Goal: Information Seeking & Learning: Learn about a topic

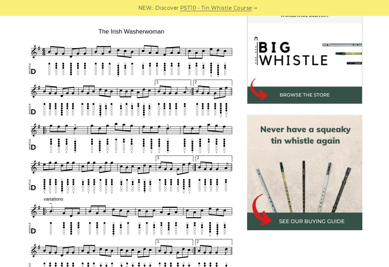
scroll to position [219, 0]
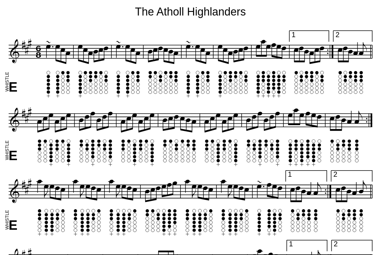
scroll to position [195, 0]
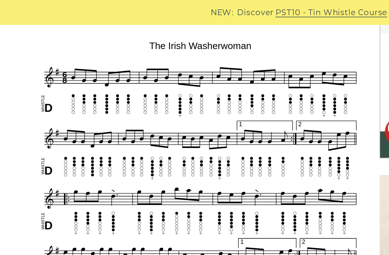
scroll to position [194, 0]
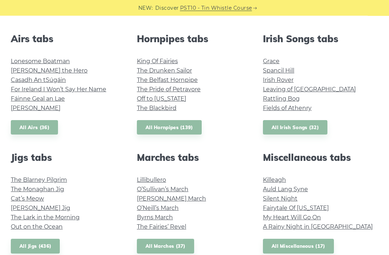
scroll to position [279, 0]
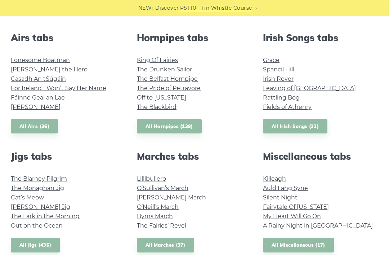
click at [288, 97] on link "Rattling Bog" at bounding box center [281, 97] width 37 height 7
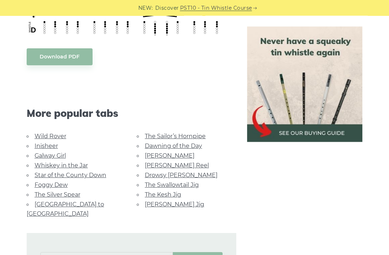
scroll to position [381, 0]
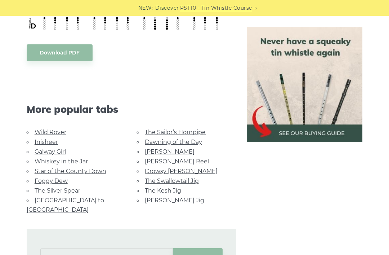
click at [166, 198] on link "[PERSON_NAME] Jig" at bounding box center [174, 200] width 59 height 7
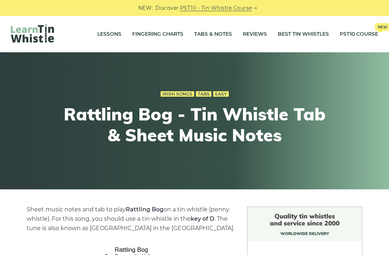
click at [111, 28] on link "Lessons" at bounding box center [109, 34] width 24 height 18
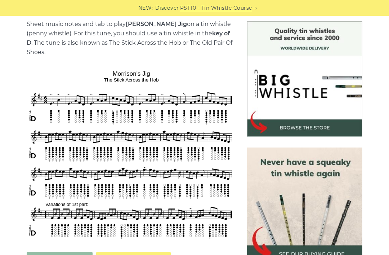
scroll to position [186, 0]
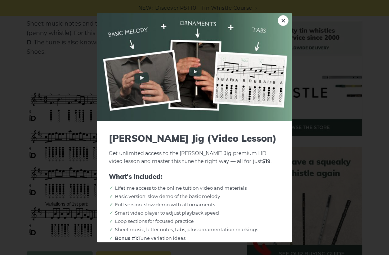
click at [285, 17] on link "×" at bounding box center [283, 20] width 11 height 11
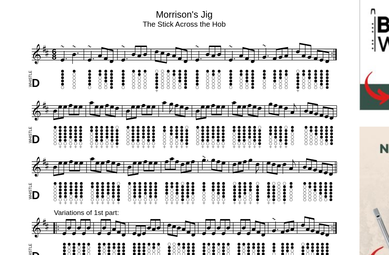
scroll to position [179, 0]
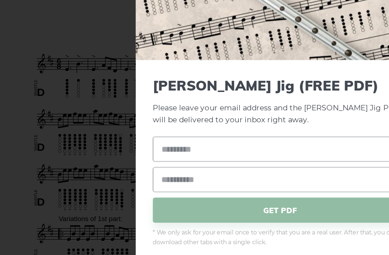
click at [60, 106] on div "× Morrison’s Jig (FREE PDF) Please leave your email address and the Morrison’s …" at bounding box center [194, 127] width 389 height 255
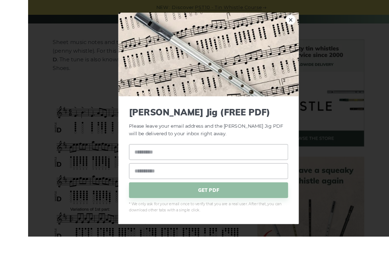
scroll to position [164, 0]
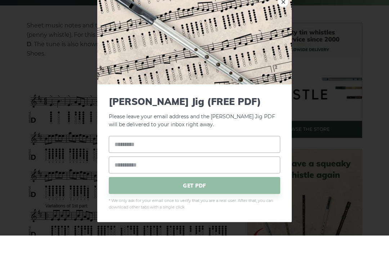
click at [285, 33] on img at bounding box center [194, 58] width 195 height 90
click at [282, 32] on img at bounding box center [194, 58] width 195 height 90
click at [284, 34] on img at bounding box center [194, 58] width 195 height 90
click at [286, 32] on img at bounding box center [194, 58] width 195 height 90
click at [282, 34] on img at bounding box center [194, 58] width 195 height 90
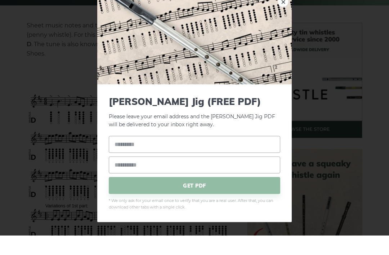
click at [284, 29] on img at bounding box center [194, 58] width 195 height 90
click at [280, 34] on img at bounding box center [194, 58] width 195 height 90
click at [282, 27] on img at bounding box center [194, 58] width 195 height 90
click at [281, 32] on img at bounding box center [194, 58] width 195 height 90
click at [283, 35] on img at bounding box center [194, 58] width 195 height 90
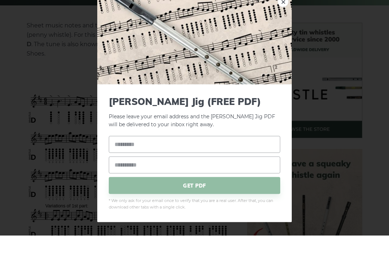
click at [285, 32] on img at bounding box center [194, 58] width 195 height 90
click at [279, 33] on img at bounding box center [194, 58] width 195 height 90
click at [284, 34] on img at bounding box center [194, 58] width 195 height 90
click at [286, 33] on img at bounding box center [194, 58] width 195 height 90
click at [285, 32] on img at bounding box center [194, 58] width 195 height 90
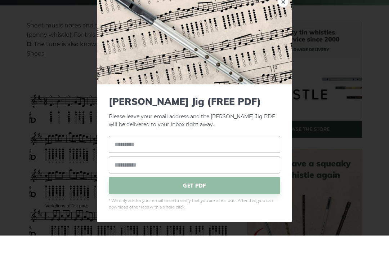
click at [282, 32] on img at bounding box center [194, 58] width 195 height 90
click at [286, 30] on img at bounding box center [194, 58] width 195 height 90
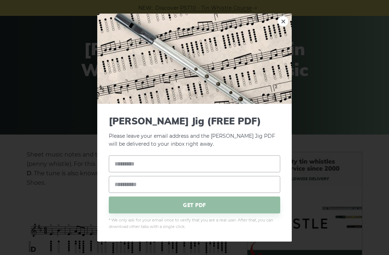
click at [280, 21] on link "×" at bounding box center [283, 21] width 11 height 11
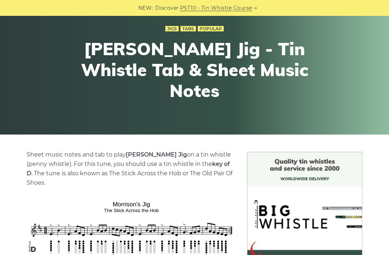
click at [285, 21] on div "Jigs Tabs Popular Morrison’s Jig - Tin Whistle Tab & Sheet Music Notes" at bounding box center [194, 65] width 265 height 119
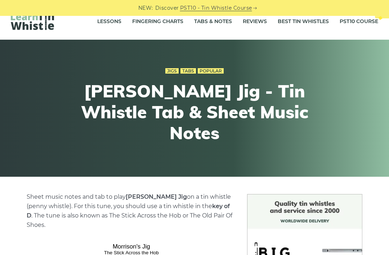
scroll to position [0, 0]
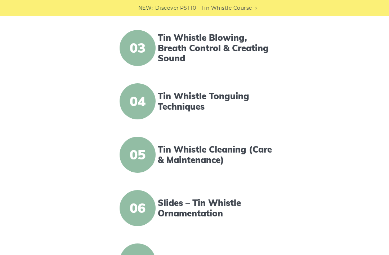
scroll to position [284, 0]
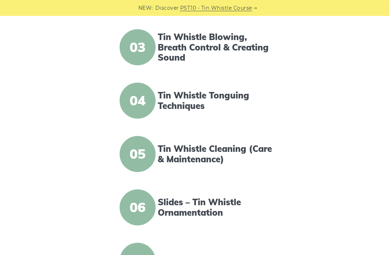
click at [189, 105] on link "Tin Whistle Tonguing Techniques" at bounding box center [215, 100] width 115 height 21
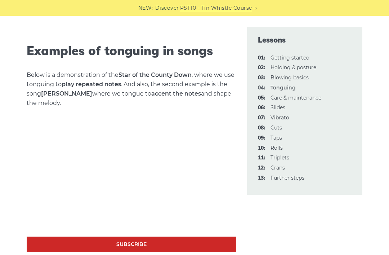
scroll to position [975, 0]
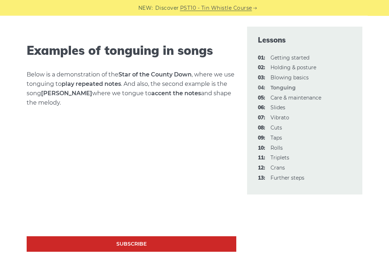
click at [166, 73] on strong "Star of the County Down" at bounding box center [155, 74] width 73 height 7
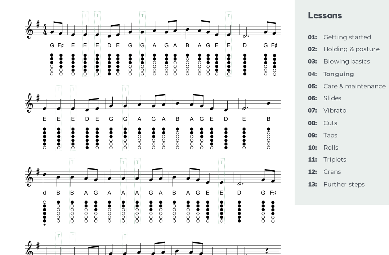
scroll to position [1264, 0]
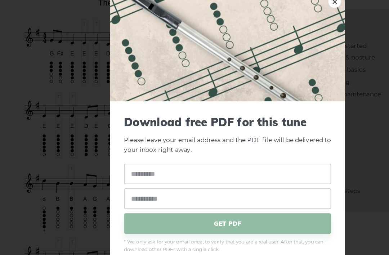
click at [164, 121] on p "Please leave your email address and the PDF file will be delivered to your inbo…" at bounding box center [195, 131] width 172 height 33
click at [271, 13] on img at bounding box center [194, 58] width 195 height 90
click at [279, 16] on link "×" at bounding box center [283, 21] width 11 height 11
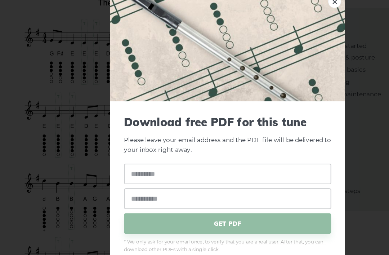
click at [280, 16] on link "×" at bounding box center [283, 21] width 11 height 11
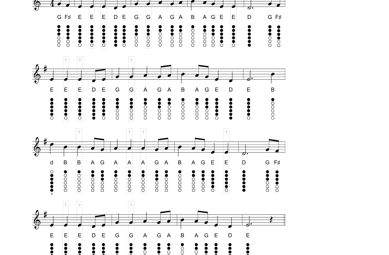
scroll to position [1270, 0]
